Goal: Information Seeking & Learning: Learn about a topic

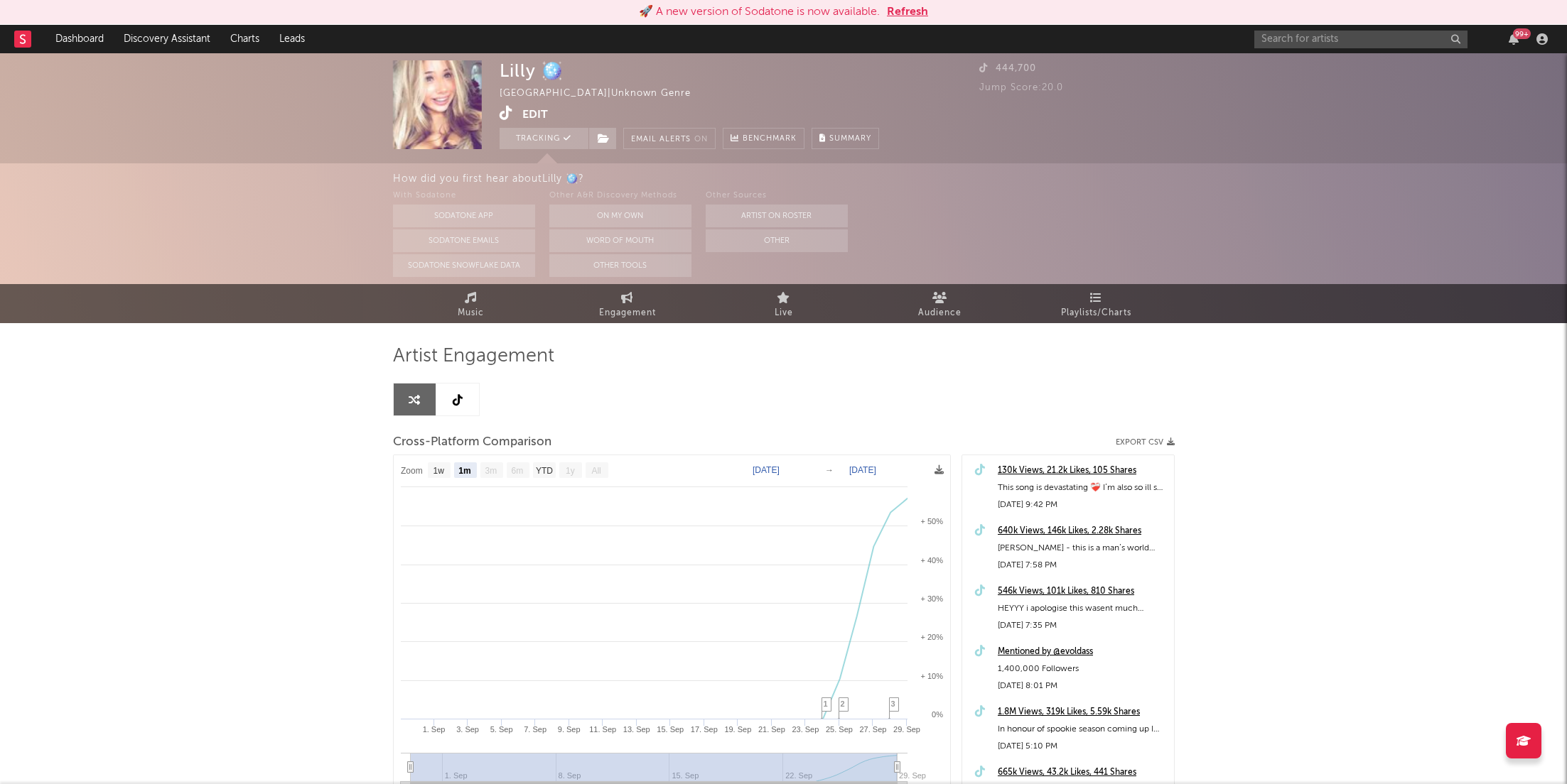
select select "1m"
click at [902, 11] on button "Refresh" at bounding box center [908, 12] width 41 height 17
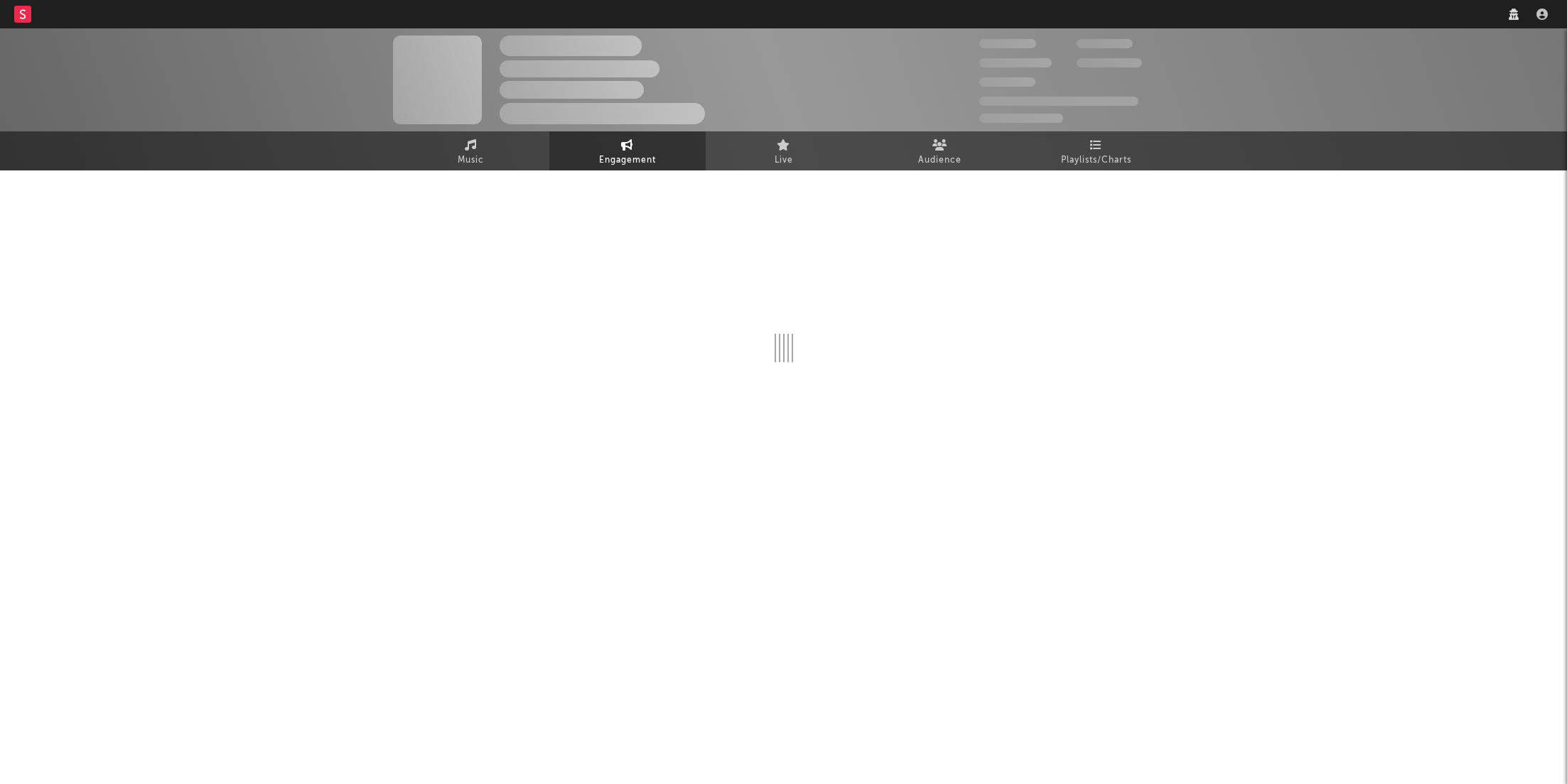
select select "1w"
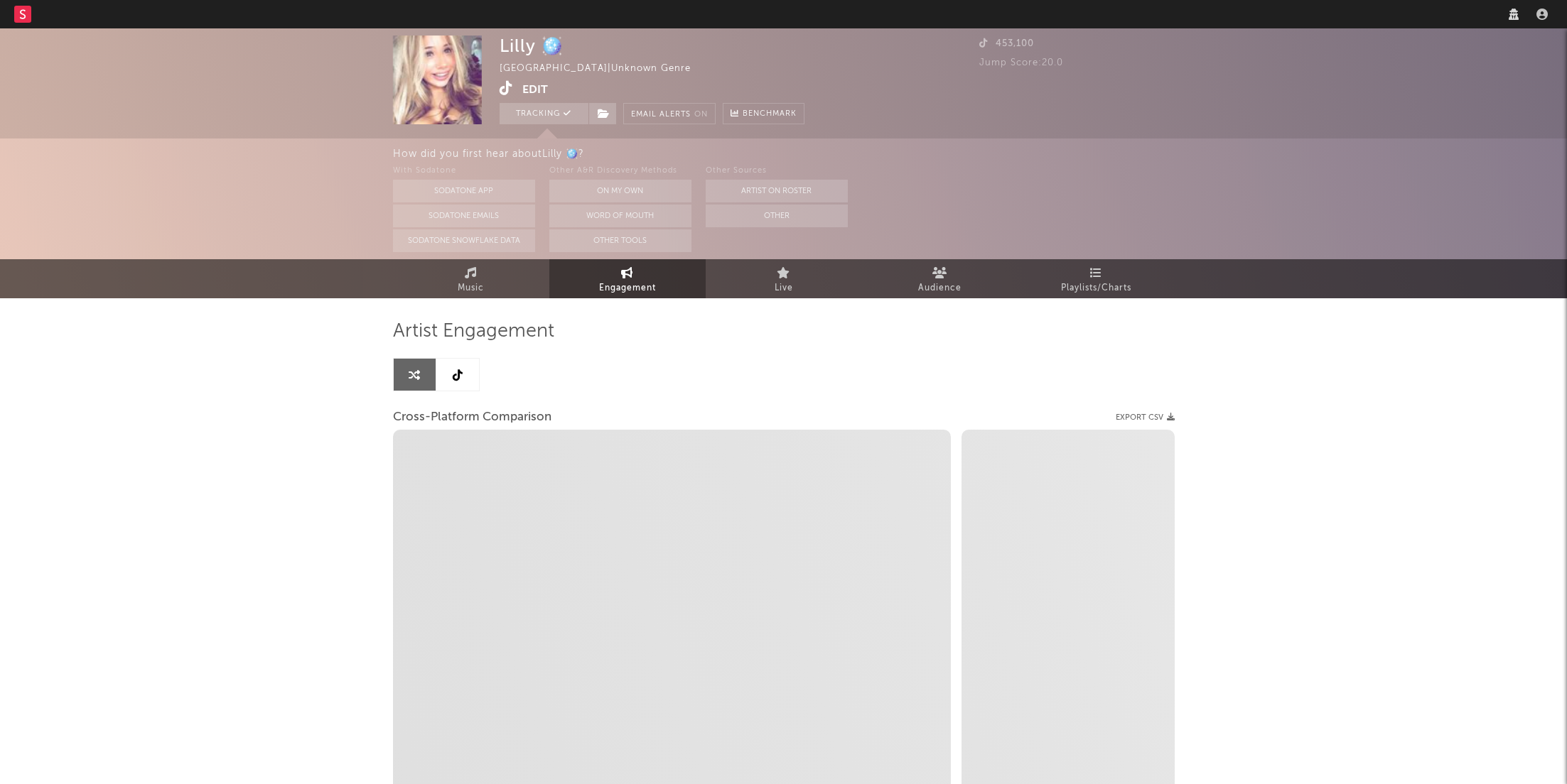
select select "1m"
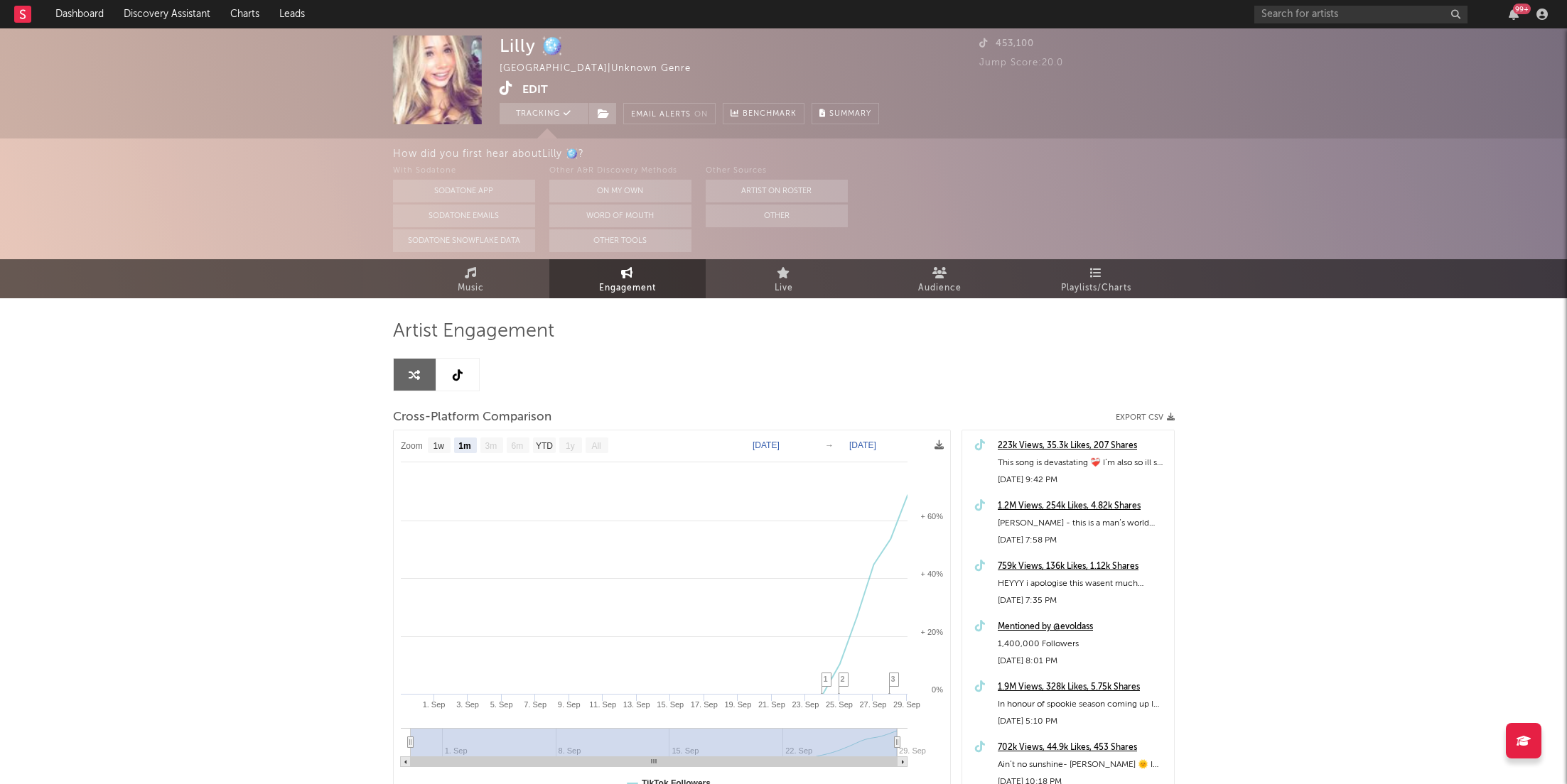
click at [1406, 2] on div "99 +" at bounding box center [1404, 14] width 299 height 29
click at [1405, 8] on input "text" at bounding box center [1361, 14] width 213 height 18
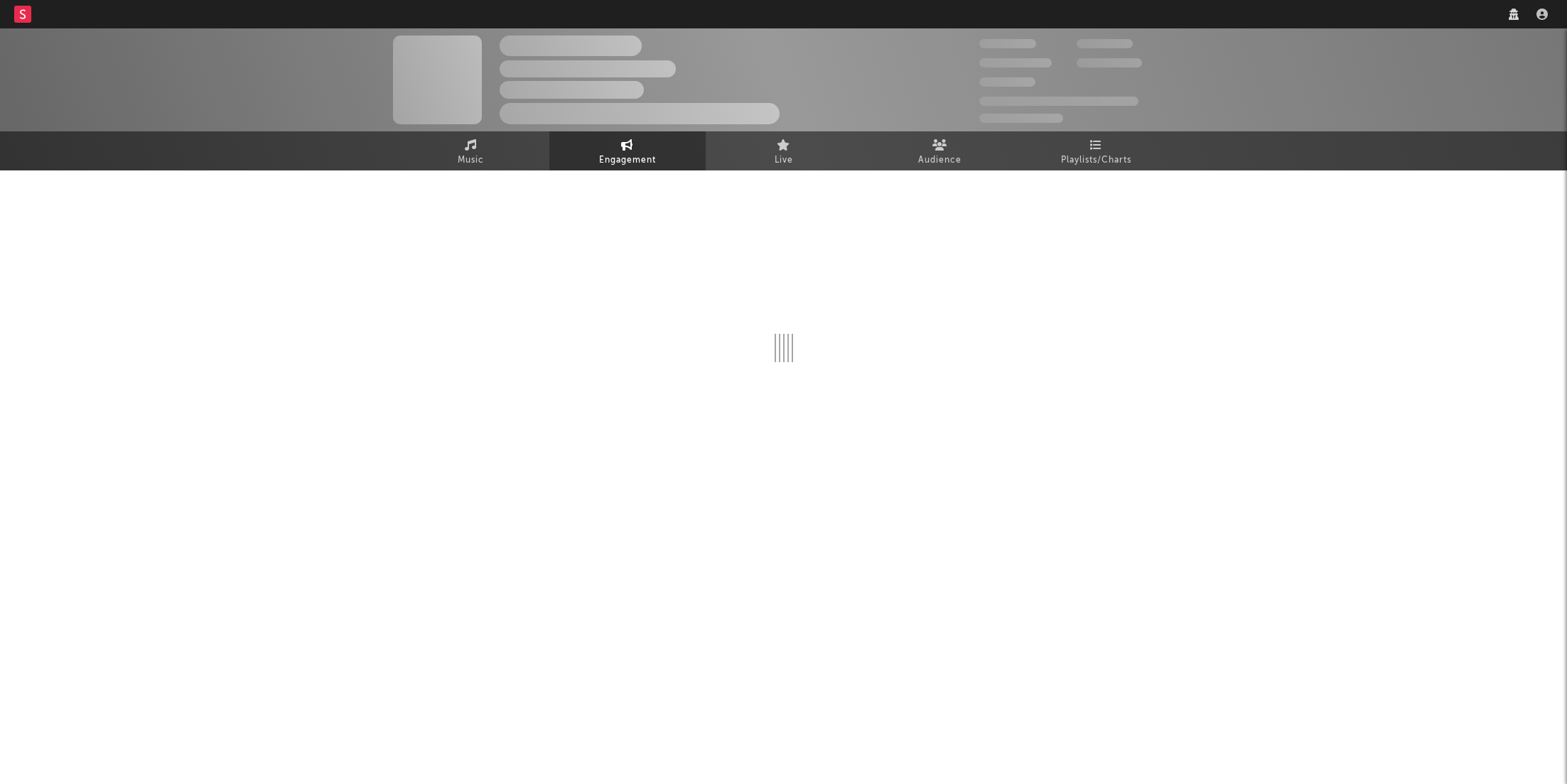
select select "1m"
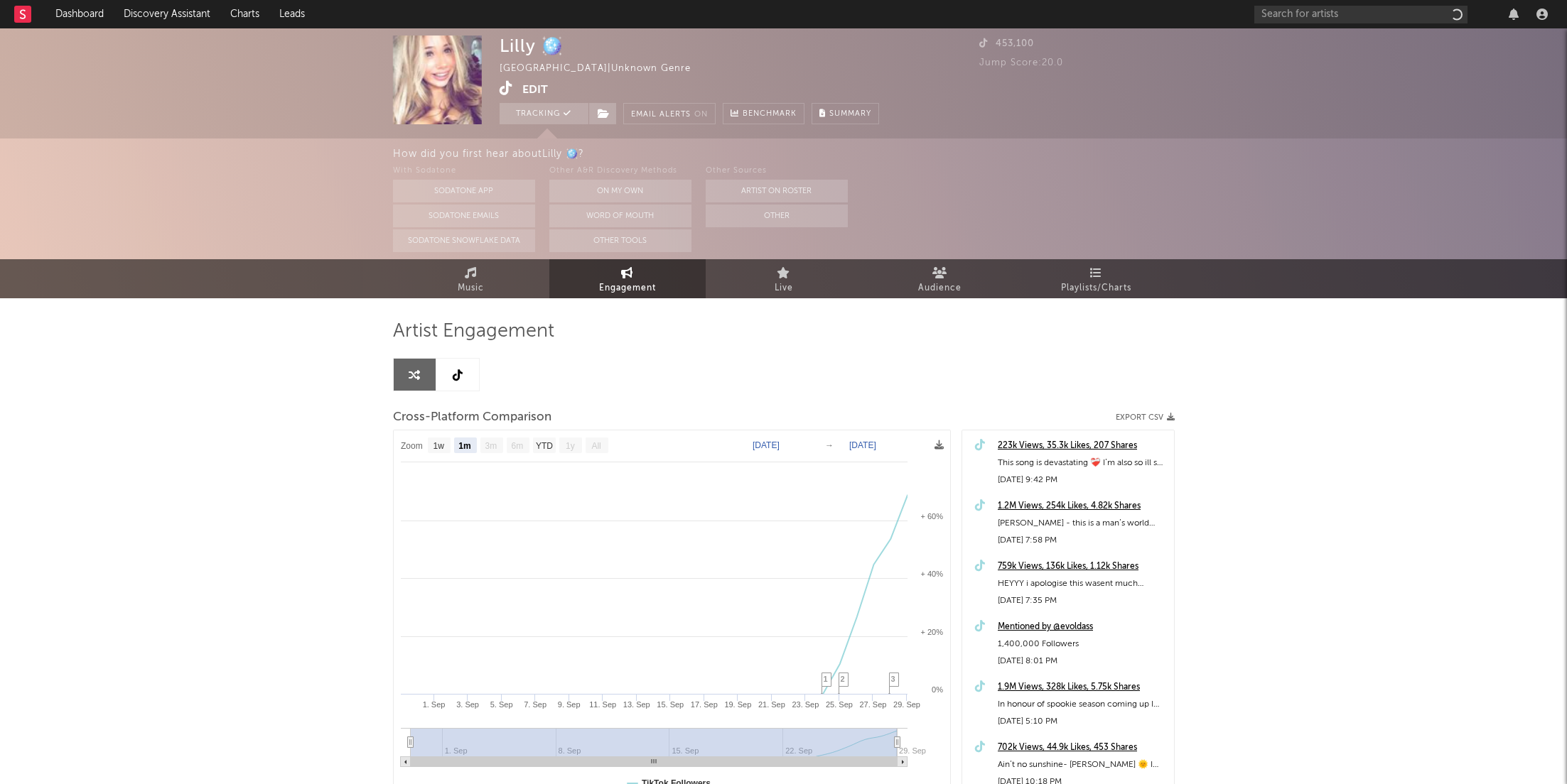
select select "1m"
click at [502, 86] on icon at bounding box center [506, 88] width 13 height 14
